Goal: Task Accomplishment & Management: Complete application form

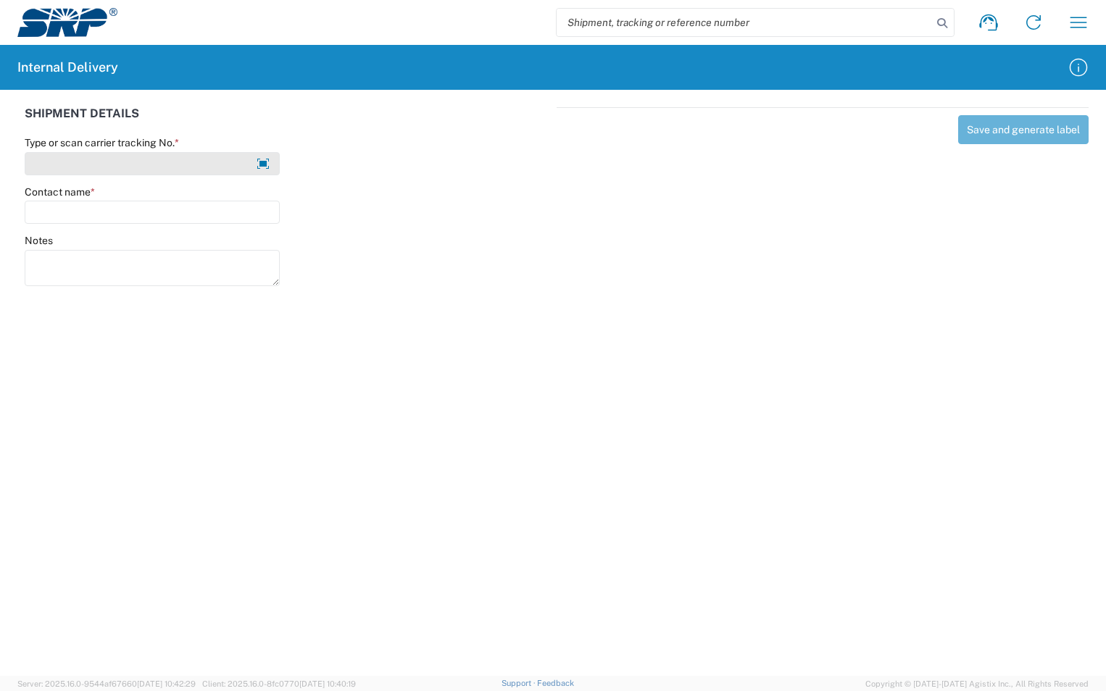
click at [104, 167] on input "Type or scan carrier tracking No. *" at bounding box center [152, 163] width 255 height 23
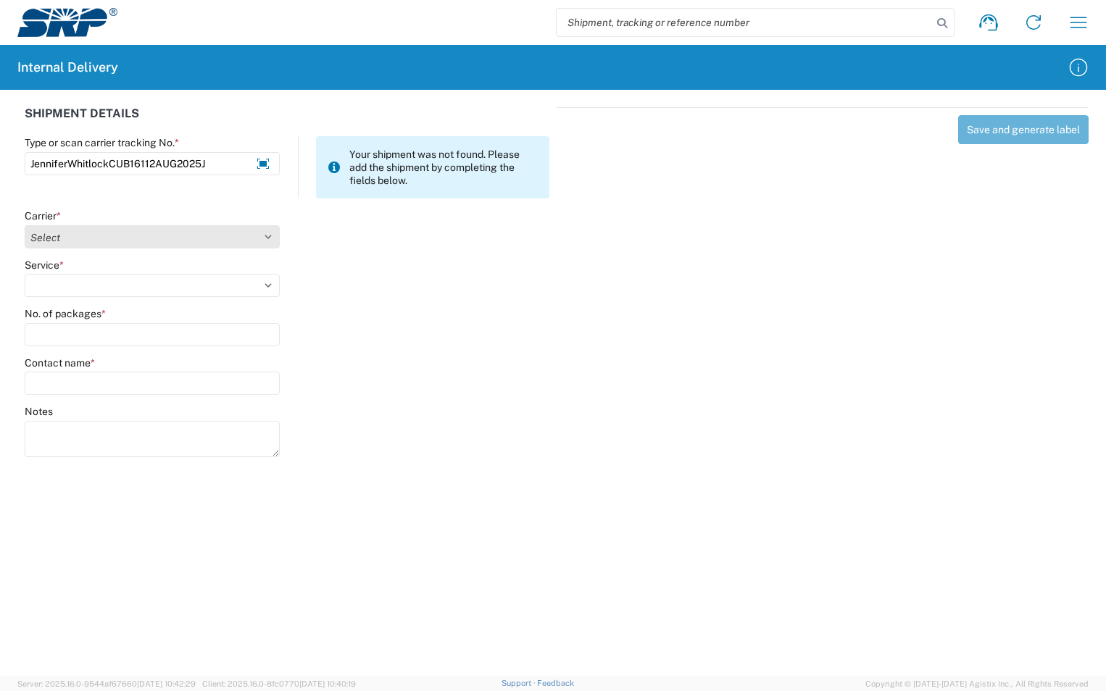
type input "JenniferWhitlockCUB16112AUG2025J"
click at [270, 239] on select "Select Amazon Logistics ATI Trucking BC Dimerco Logistics Empire Southwest FedE…" at bounding box center [152, 236] width 255 height 23
select select "18713"
click at [25, 225] on select "Select Amazon Logistics ATI Trucking BC Dimerco Logistics Empire Southwest FedE…" at bounding box center [152, 236] width 255 height 23
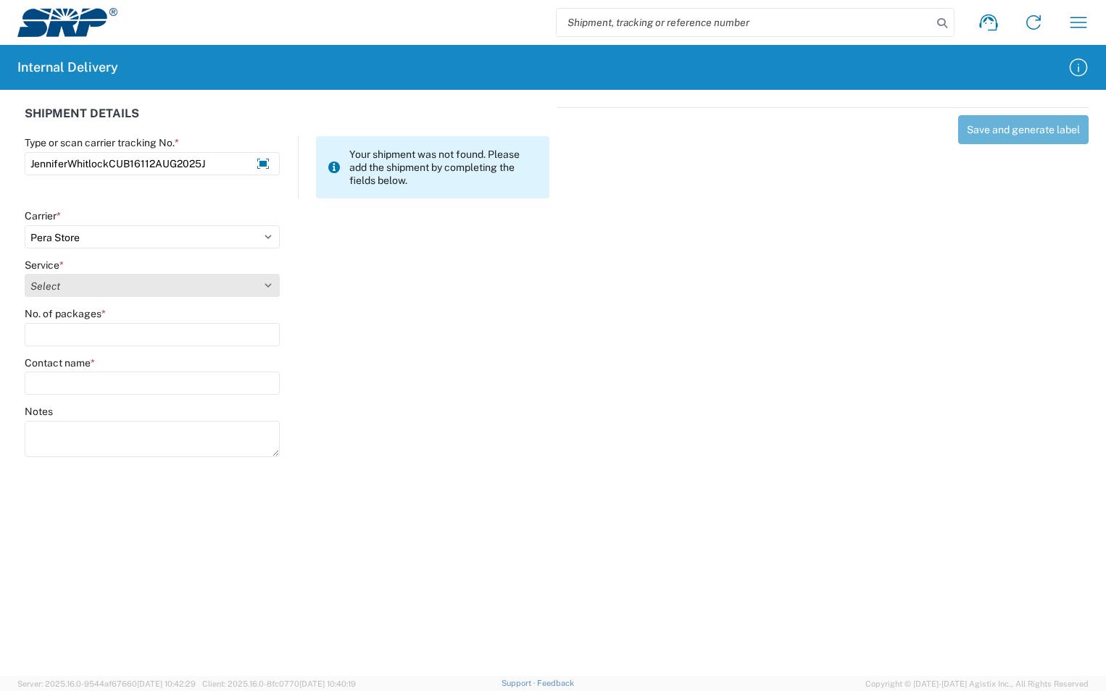
click at [122, 287] on select "Select Ground Inter-Office" at bounding box center [152, 285] width 255 height 23
select select "35763"
click at [25, 274] on select "Select Ground Inter-Office" at bounding box center [152, 285] width 255 height 23
click at [109, 323] on input "No. of packages *" at bounding box center [152, 334] width 255 height 23
type input "1"
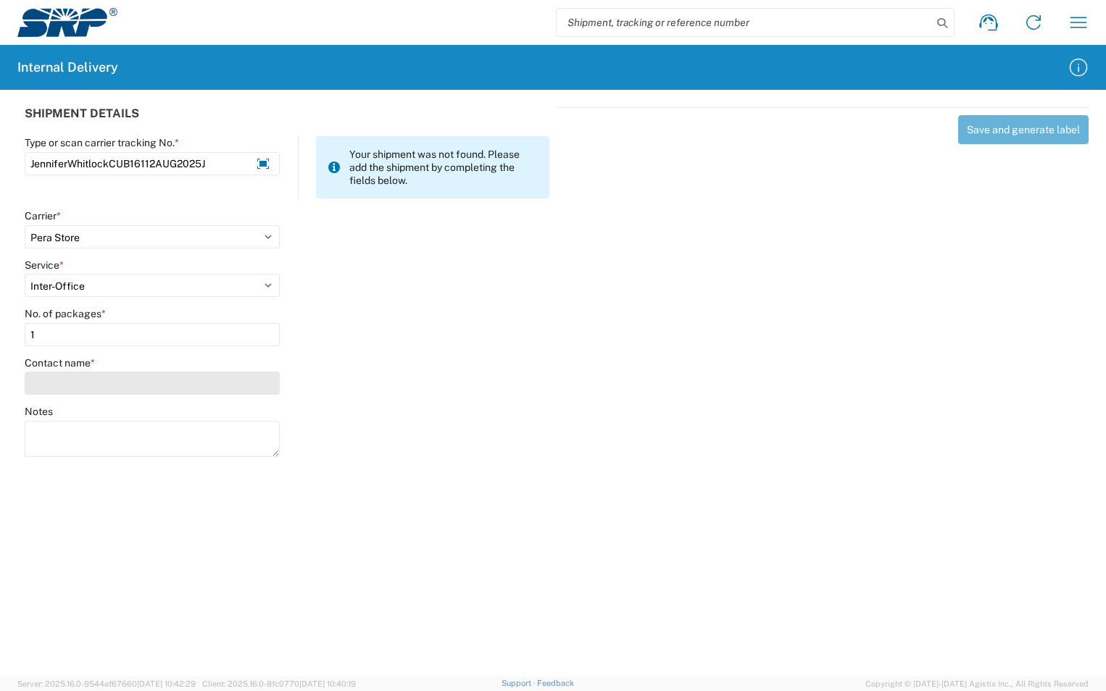
click at [93, 391] on input "Contact name *" at bounding box center [152, 383] width 255 height 23
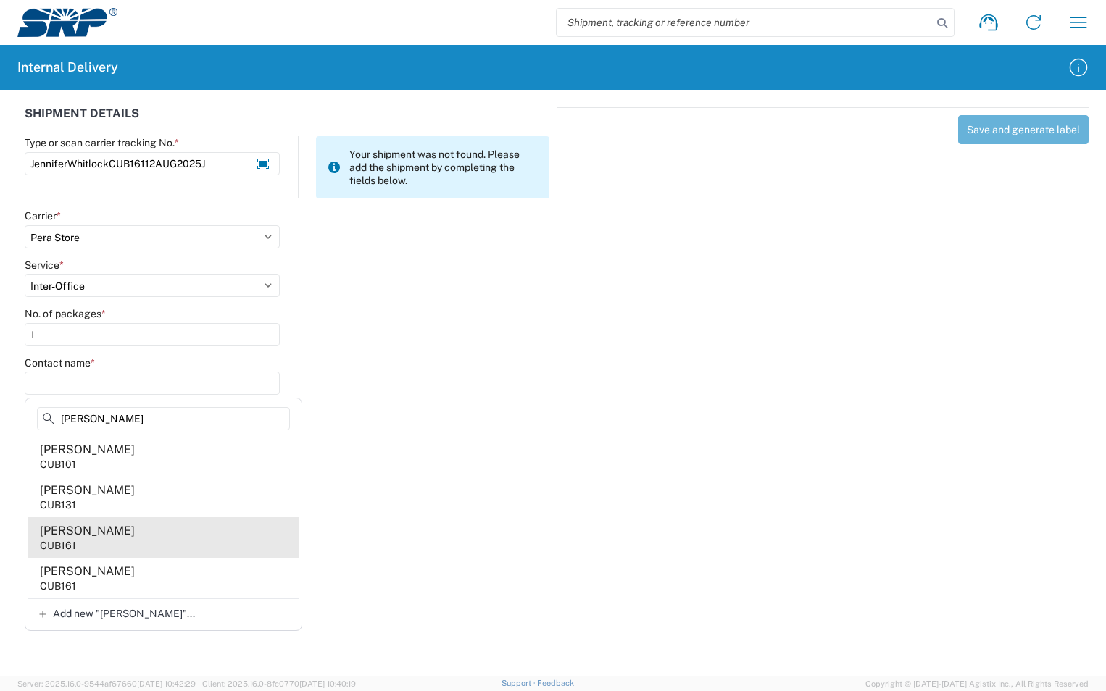
type input "[PERSON_NAME]"
click at [59, 535] on div "[PERSON_NAME]" at bounding box center [87, 531] width 95 height 16
type input "[PERSON_NAME]"
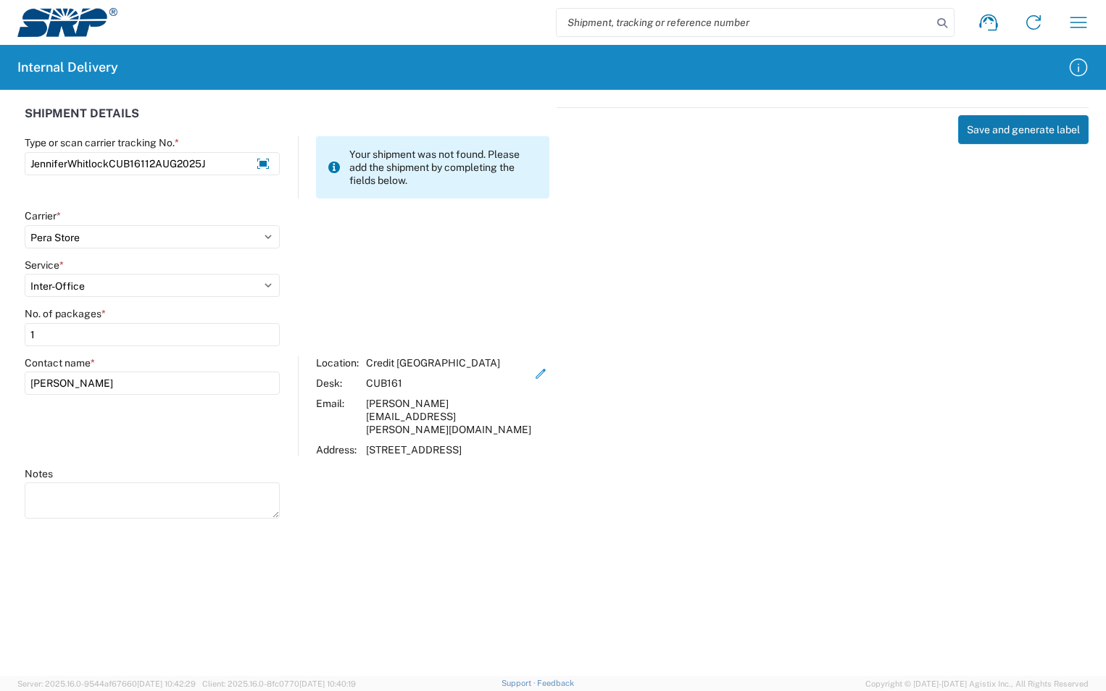
click at [1026, 126] on button "Save and generate label" at bounding box center [1023, 129] width 130 height 29
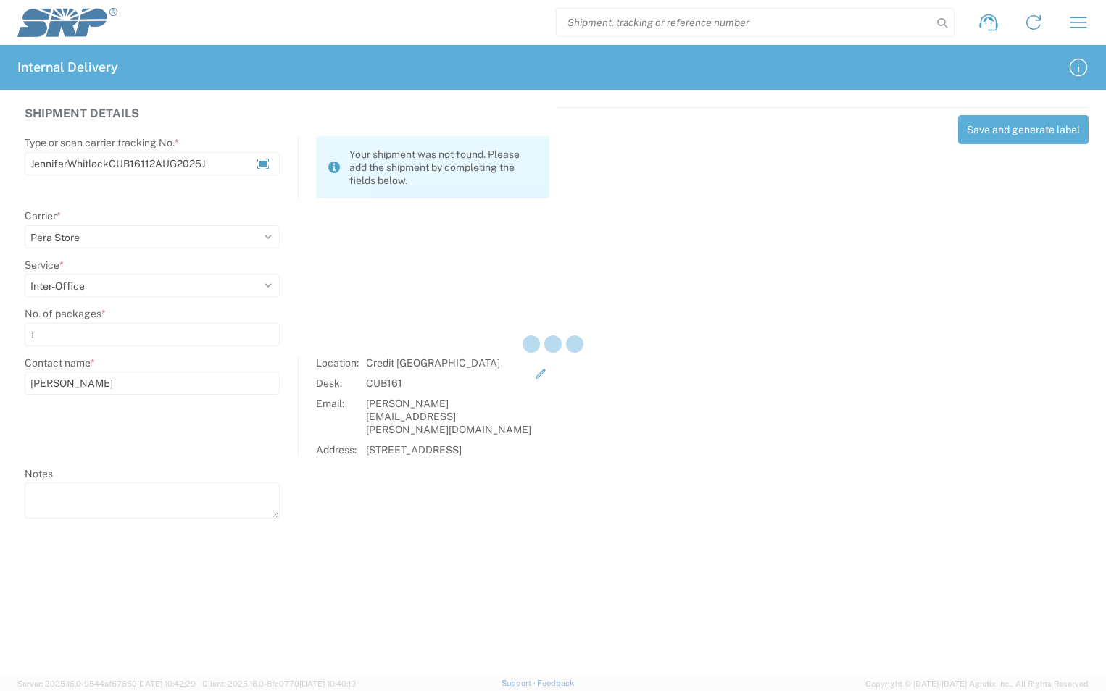
select select
